Goal: Transaction & Acquisition: Purchase product/service

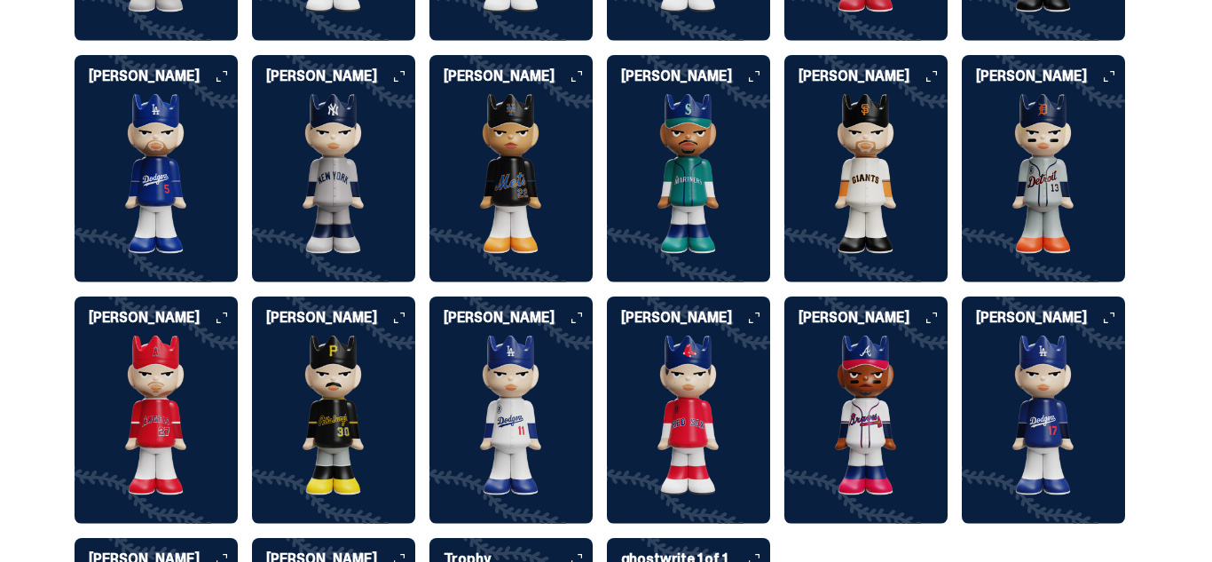
scroll to position [4530, 0]
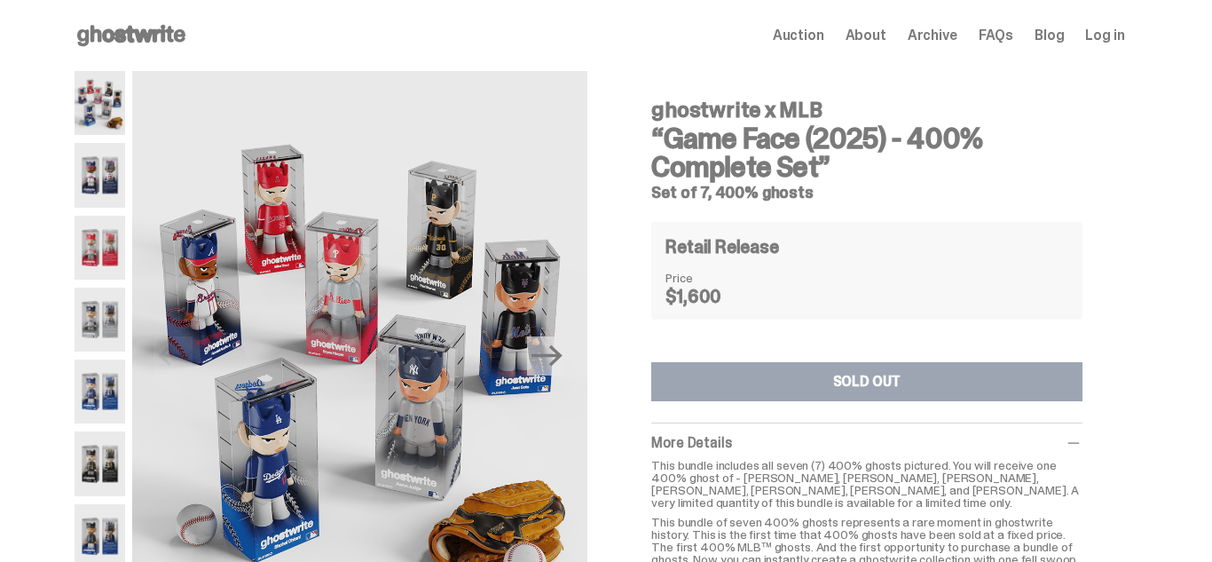
click at [145, 35] on use at bounding box center [131, 35] width 108 height 21
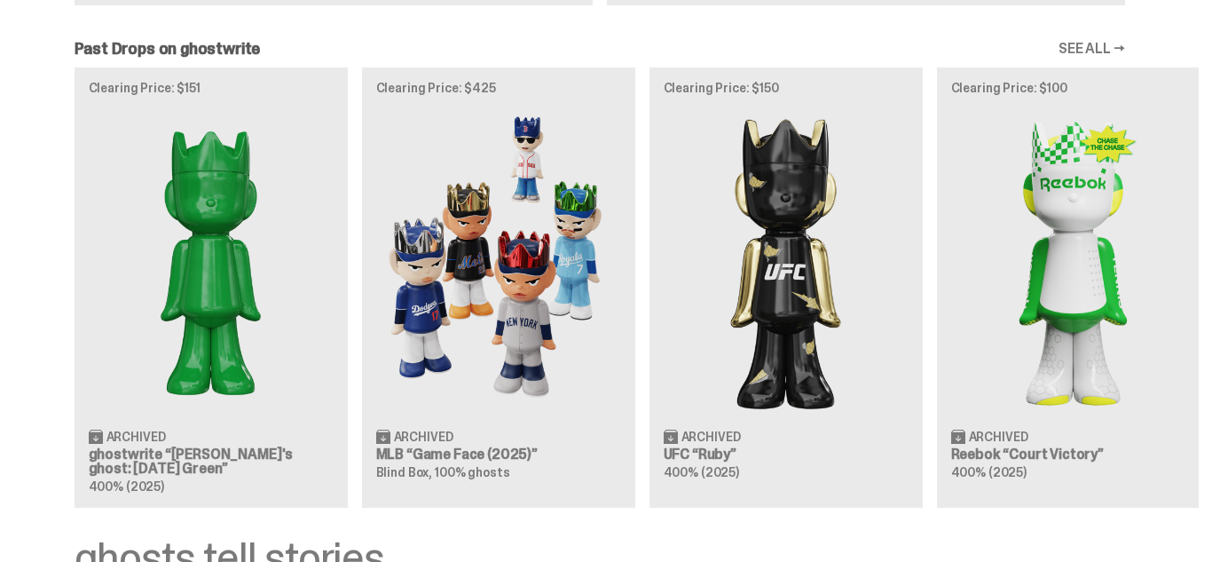
scroll to position [1458, 0]
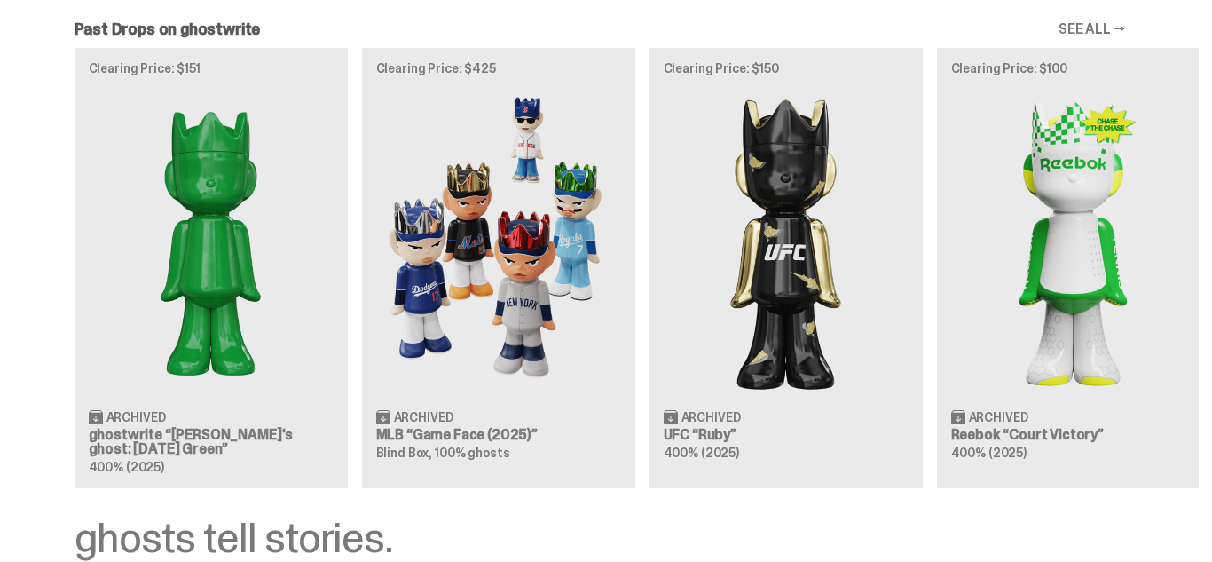
click at [490, 370] on div "Clearing Price: $151 Archived ghostwrite “[PERSON_NAME]'s ghost: [DATE] Green” …" at bounding box center [599, 268] width 1198 height 440
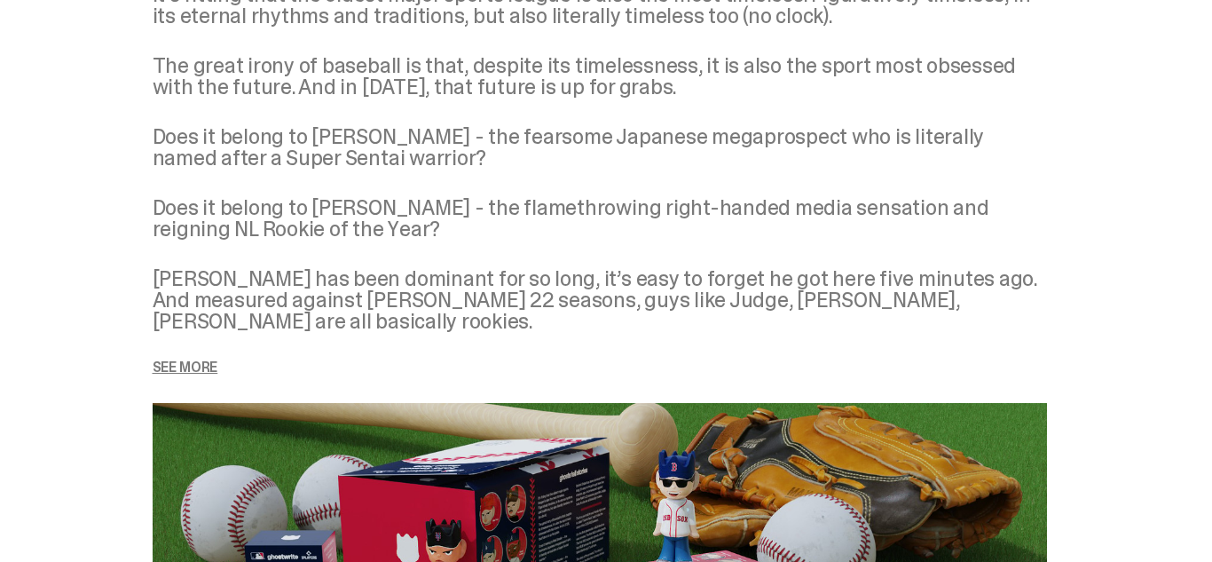
scroll to position [2276, 0]
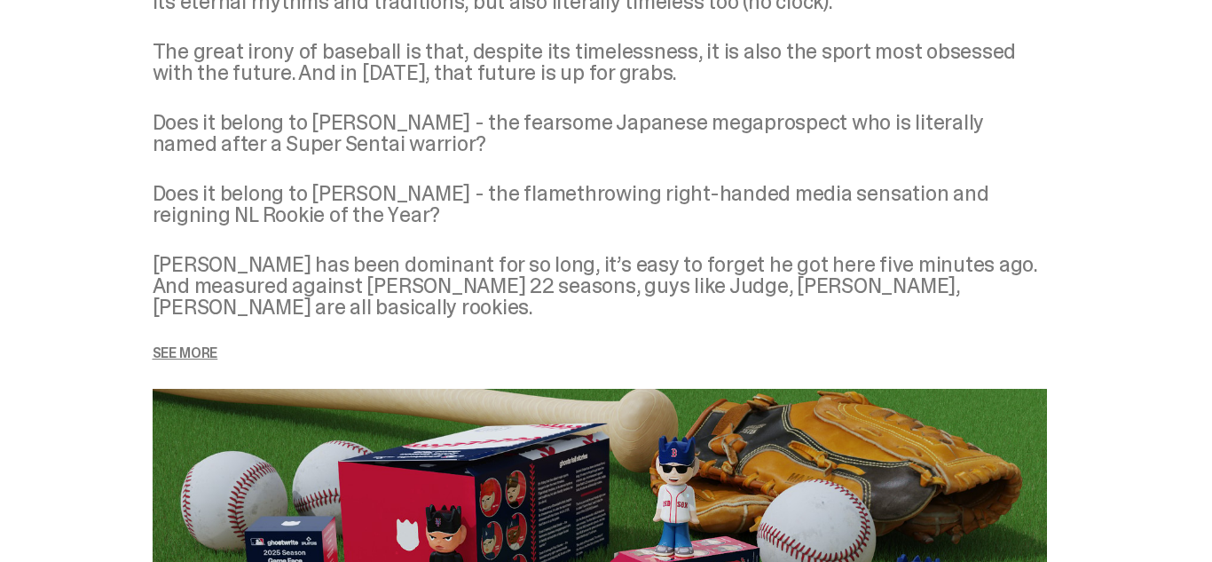
click at [323, 217] on p "Does it belong to [PERSON_NAME] - the flamethrowing right-handed media sensatio…" at bounding box center [600, 204] width 894 height 43
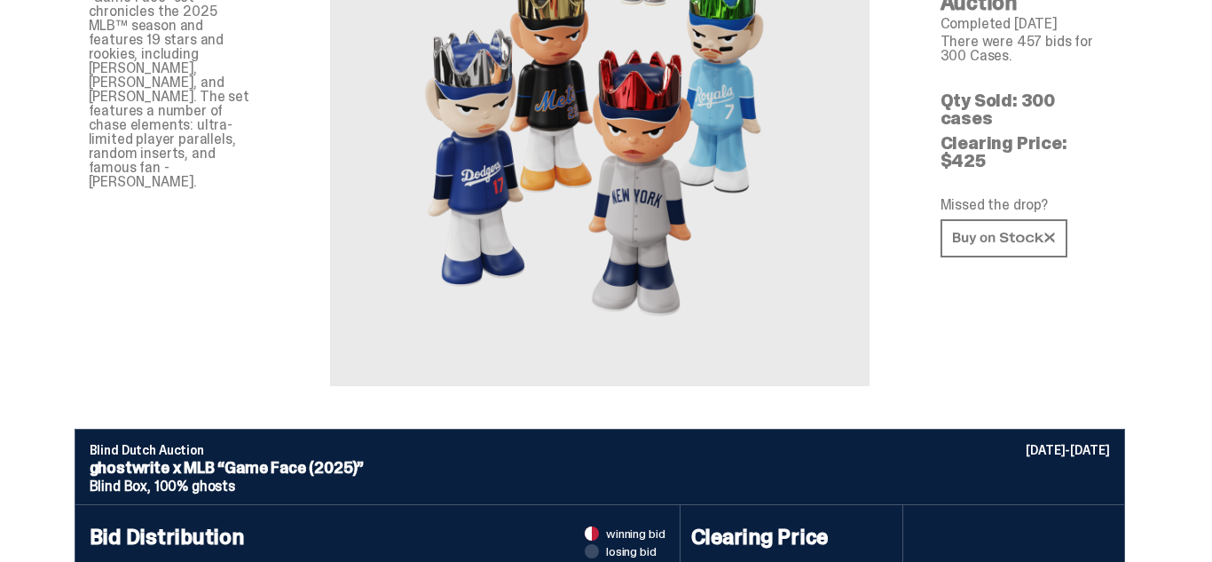
scroll to position [0, 0]
